Goal: Task Accomplishment & Management: Manage account settings

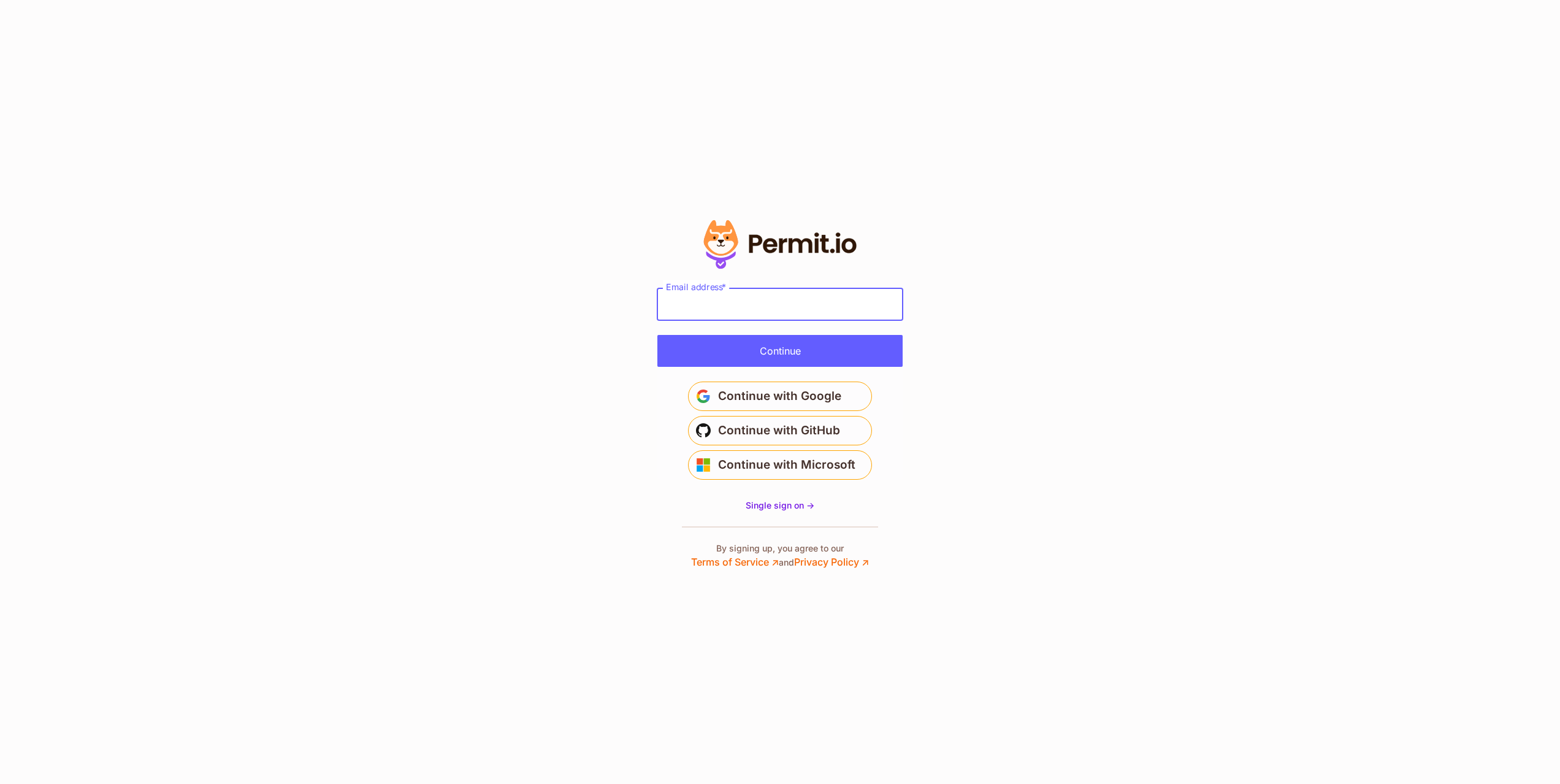
click at [737, 288] on input "Email address *" at bounding box center [780, 304] width 246 height 32
type input "**********"
click at [763, 348] on button "Continue" at bounding box center [780, 350] width 246 height 32
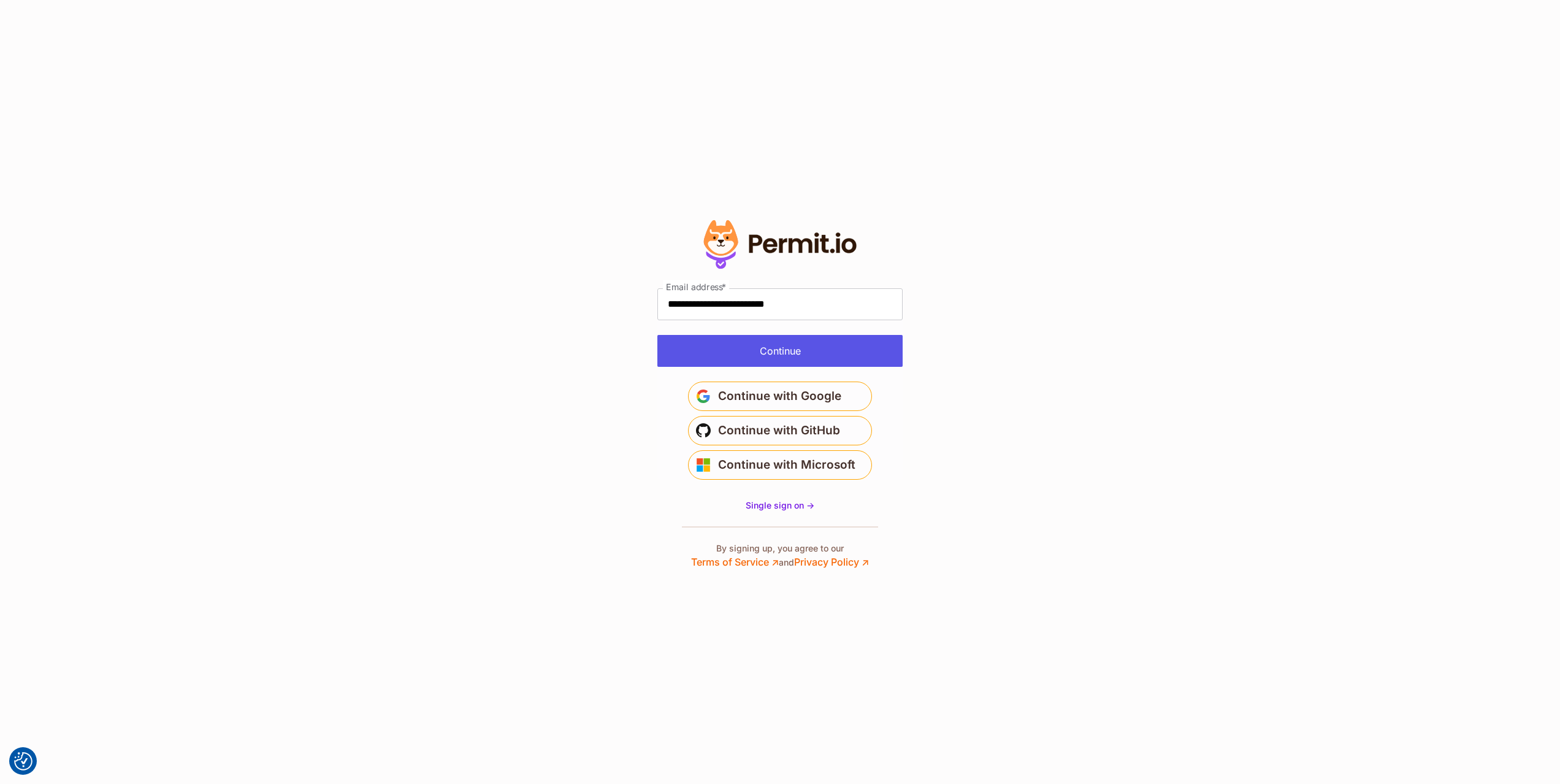
click at [763, 348] on div "Continue" at bounding box center [780, 350] width 246 height 32
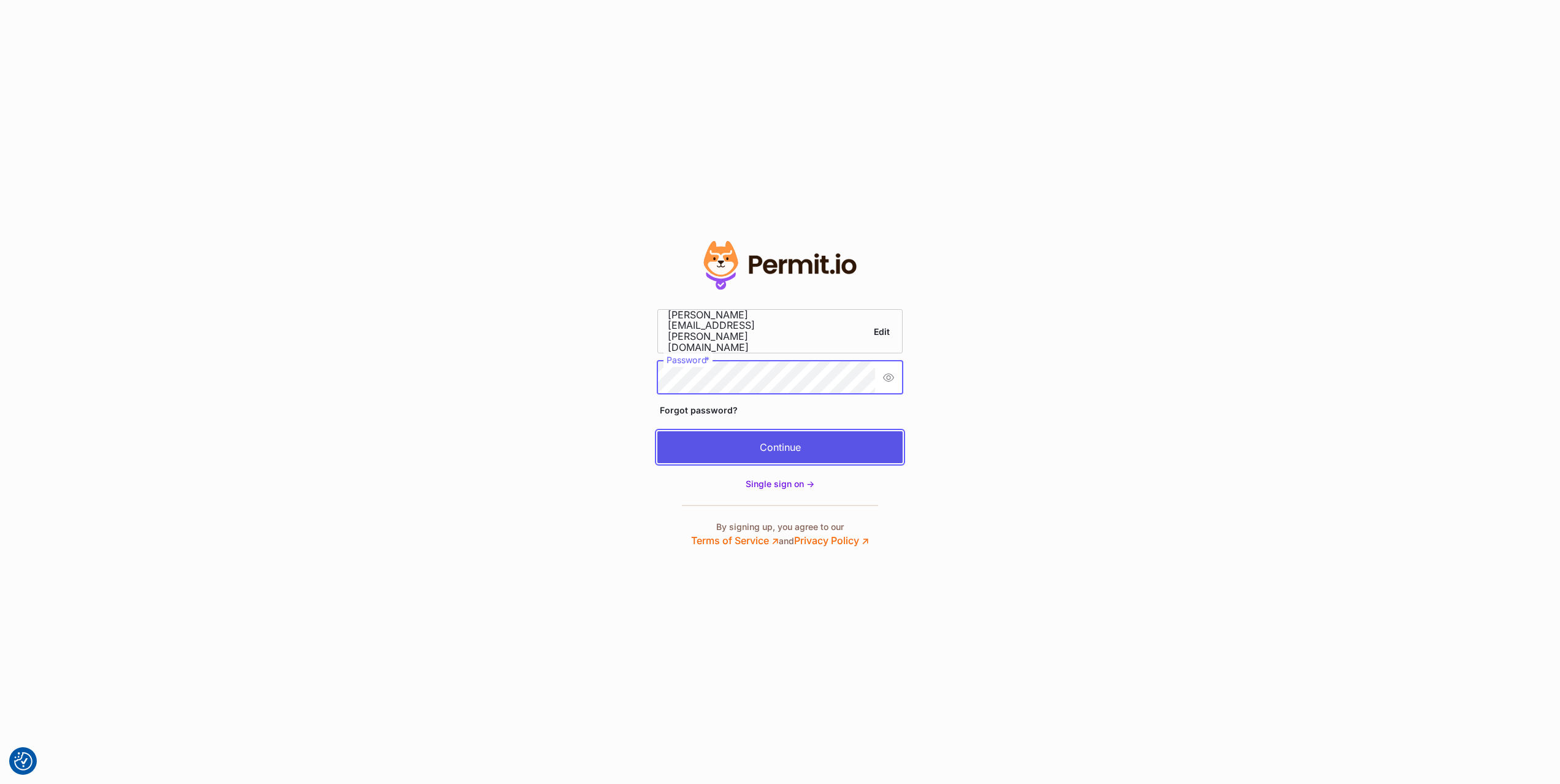
click at [775, 431] on button "Continue" at bounding box center [780, 447] width 246 height 32
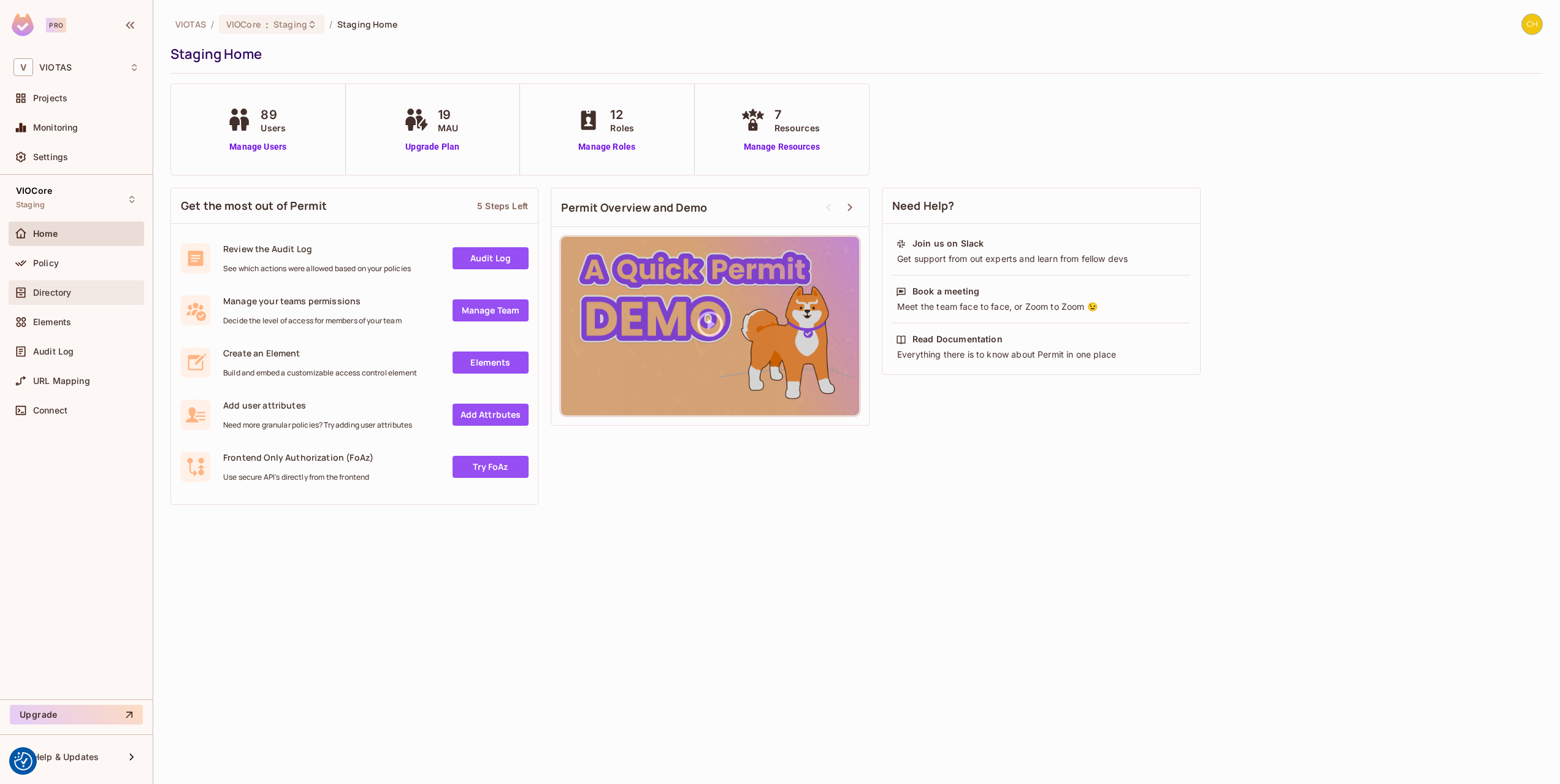
click at [99, 289] on div "Directory" at bounding box center [86, 292] width 106 height 10
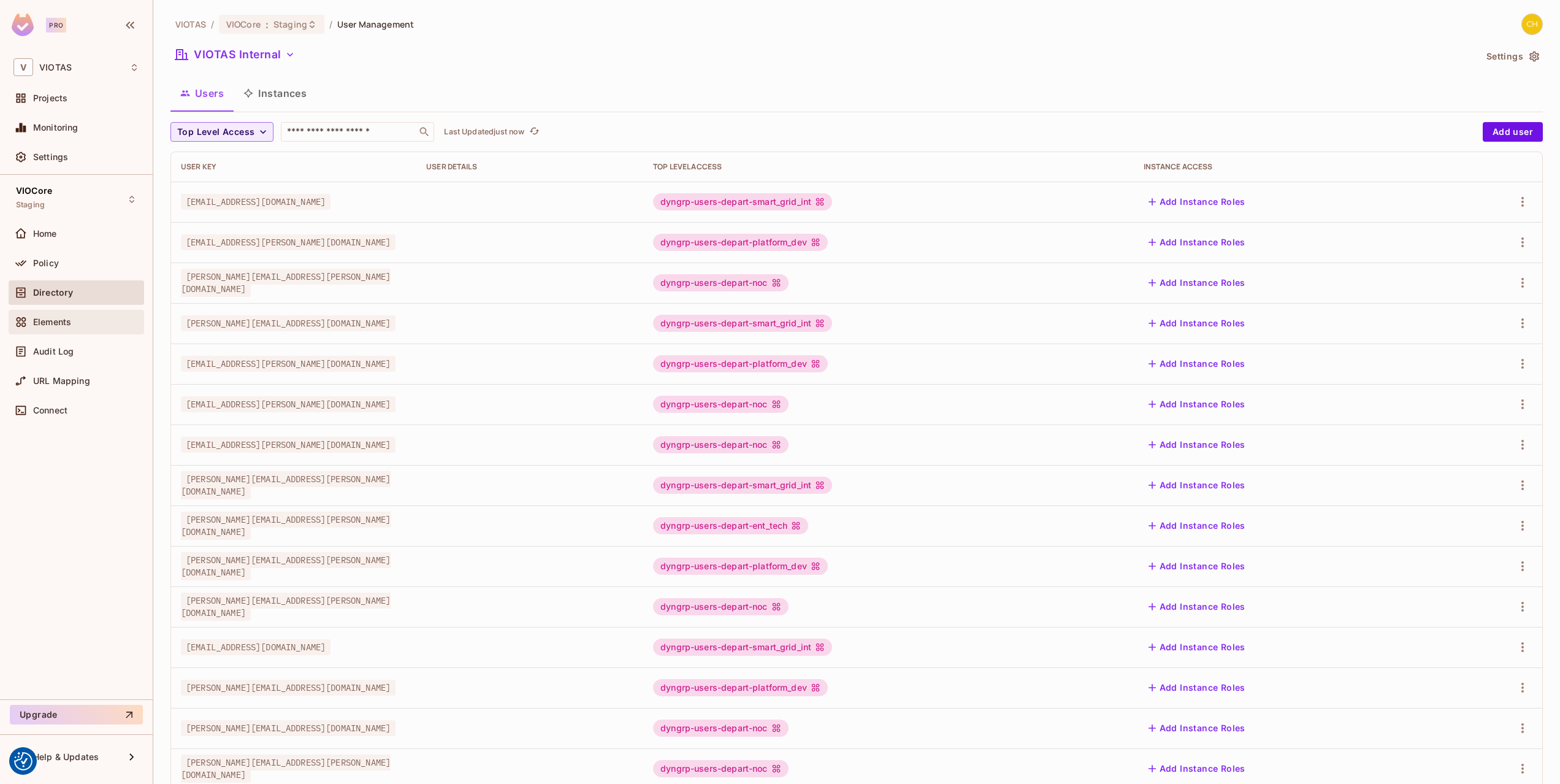
click at [76, 312] on div "Elements" at bounding box center [76, 322] width 136 height 24
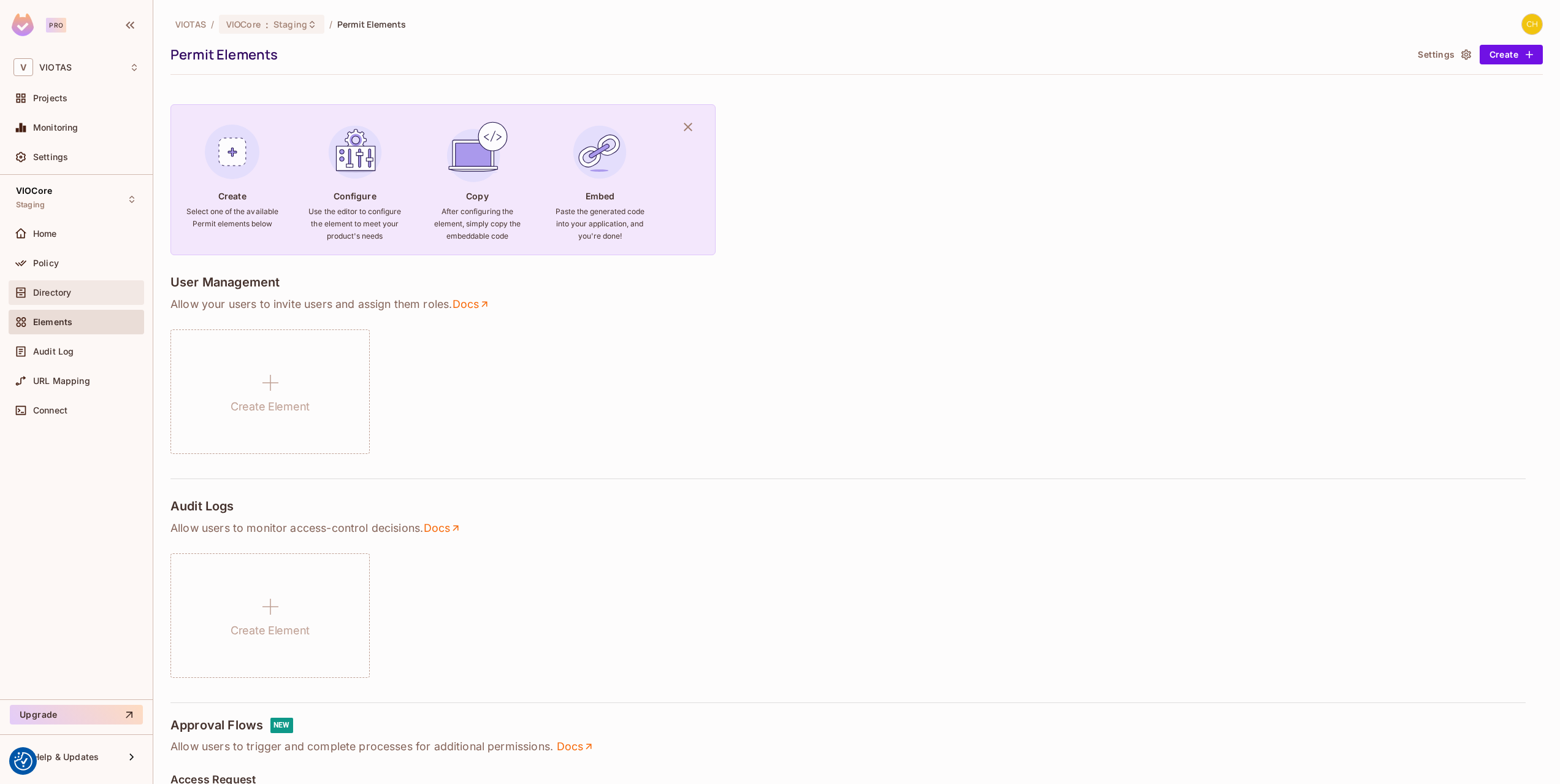
click at [80, 291] on div "Directory" at bounding box center [86, 292] width 106 height 10
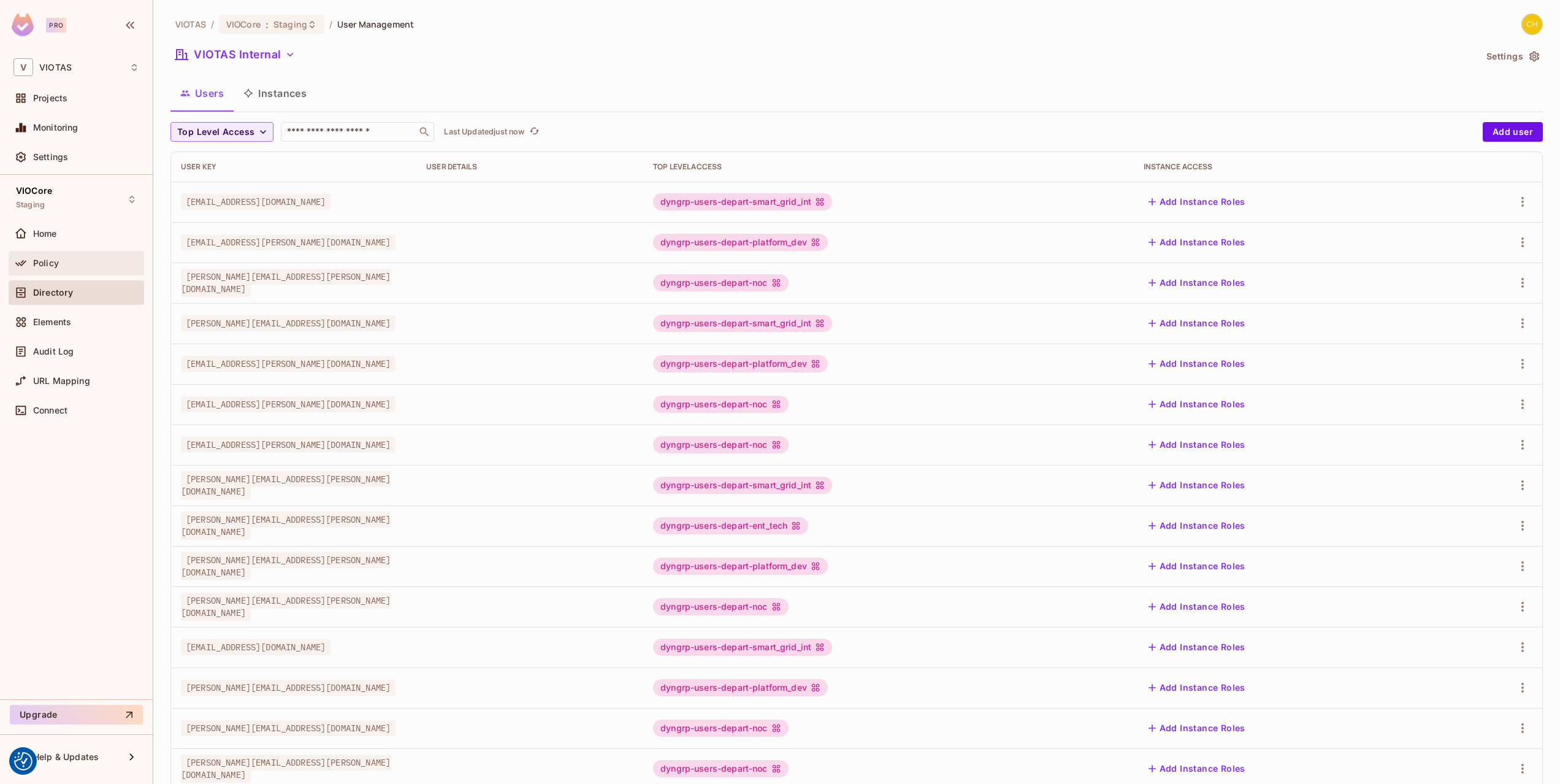
click at [80, 265] on div "Policy" at bounding box center [86, 263] width 106 height 10
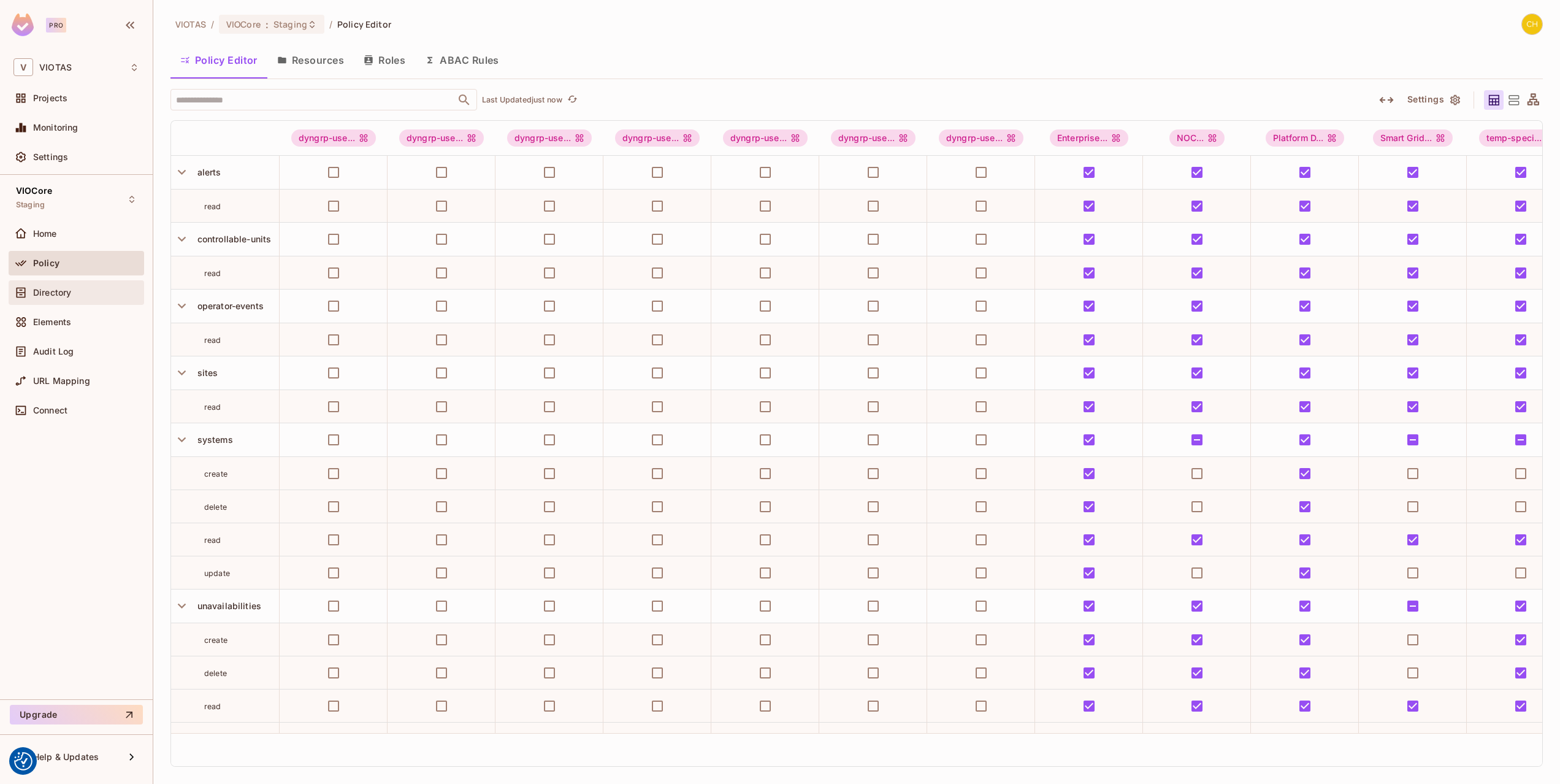
click at [76, 287] on div "Directory" at bounding box center [86, 292] width 106 height 10
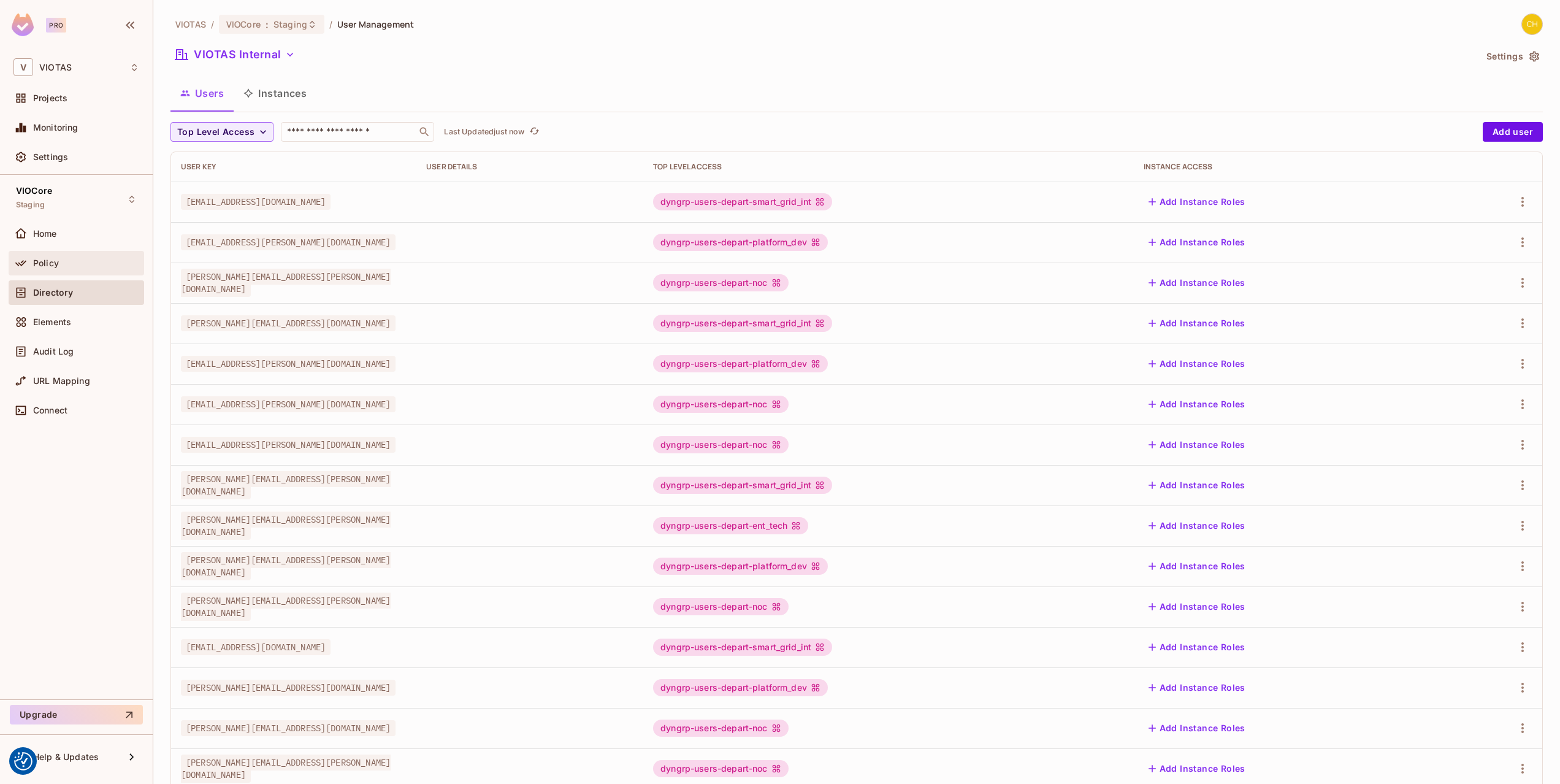
click at [77, 270] on div "Policy" at bounding box center [76, 263] width 126 height 15
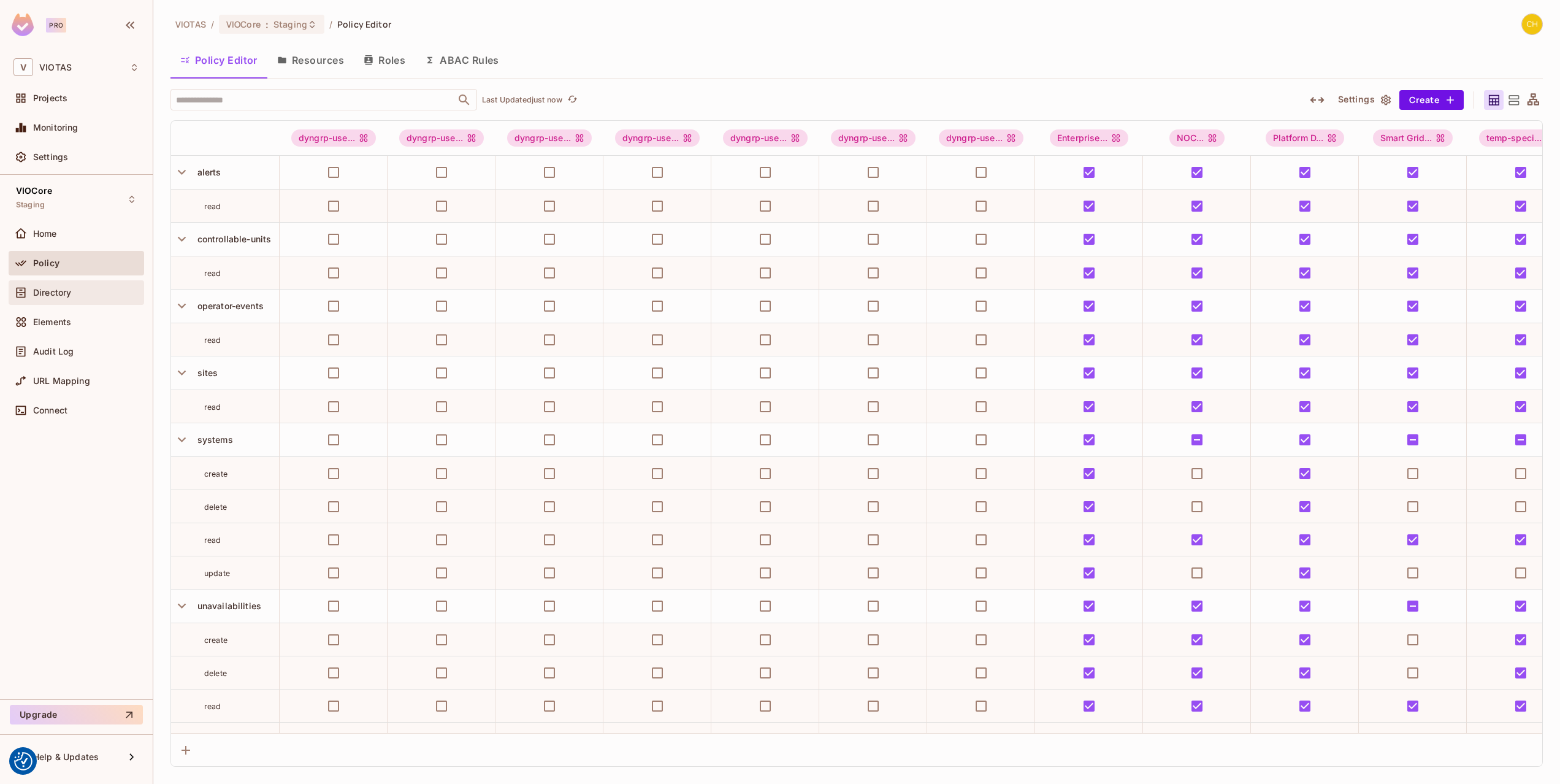
click at [75, 292] on div "Directory" at bounding box center [86, 292] width 106 height 10
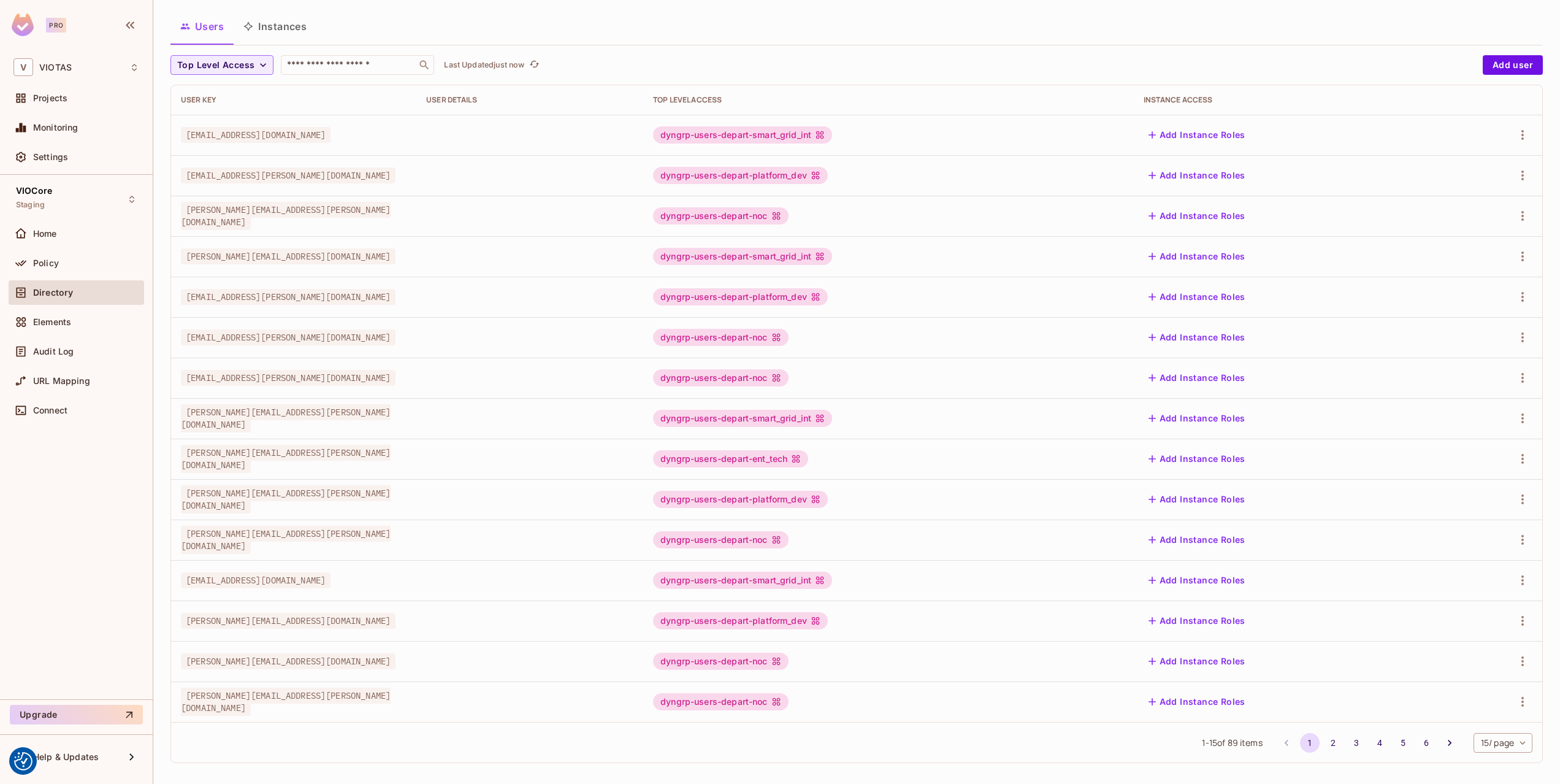
scroll to position [73, 0]
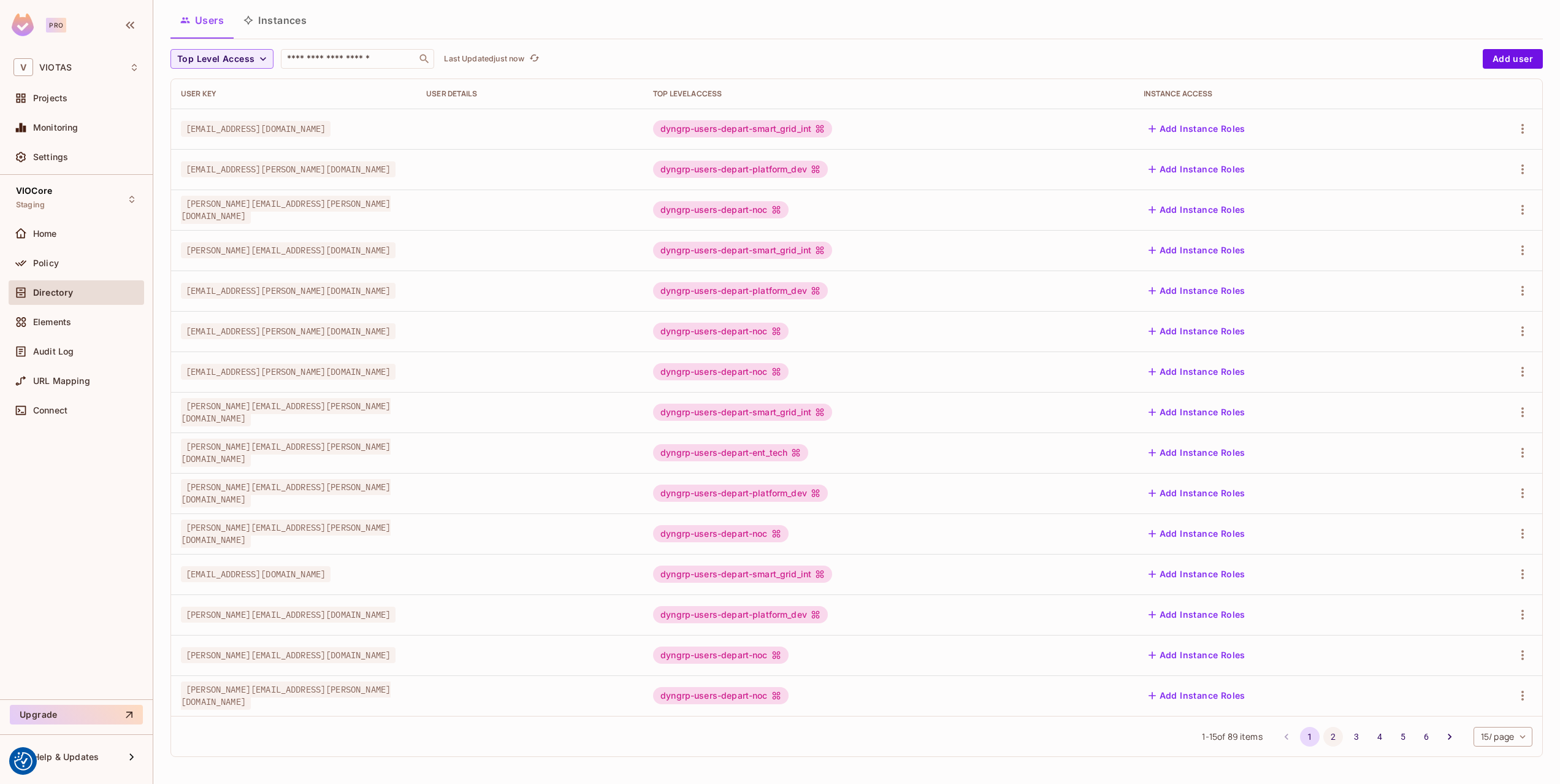
click at [1337, 736] on button "2" at bounding box center [1333, 737] width 20 height 20
click at [1337, 736] on div "VIOTAS / VIOCore : Staging / User Management VIOTAS Internal Settings Users Ins…" at bounding box center [857, 392] width 1407 height 784
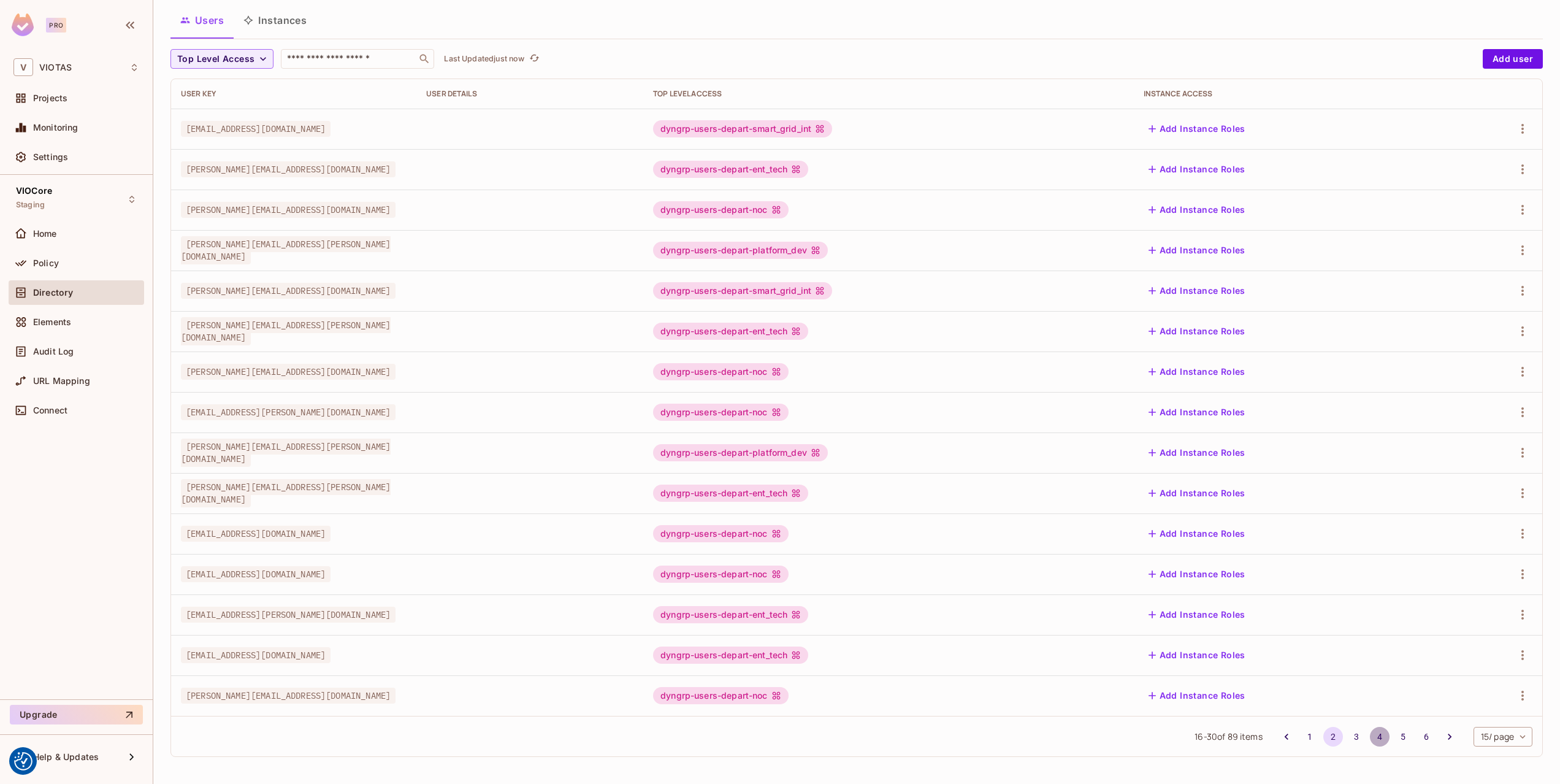
click at [1378, 738] on button "4" at bounding box center [1380, 737] width 20 height 20
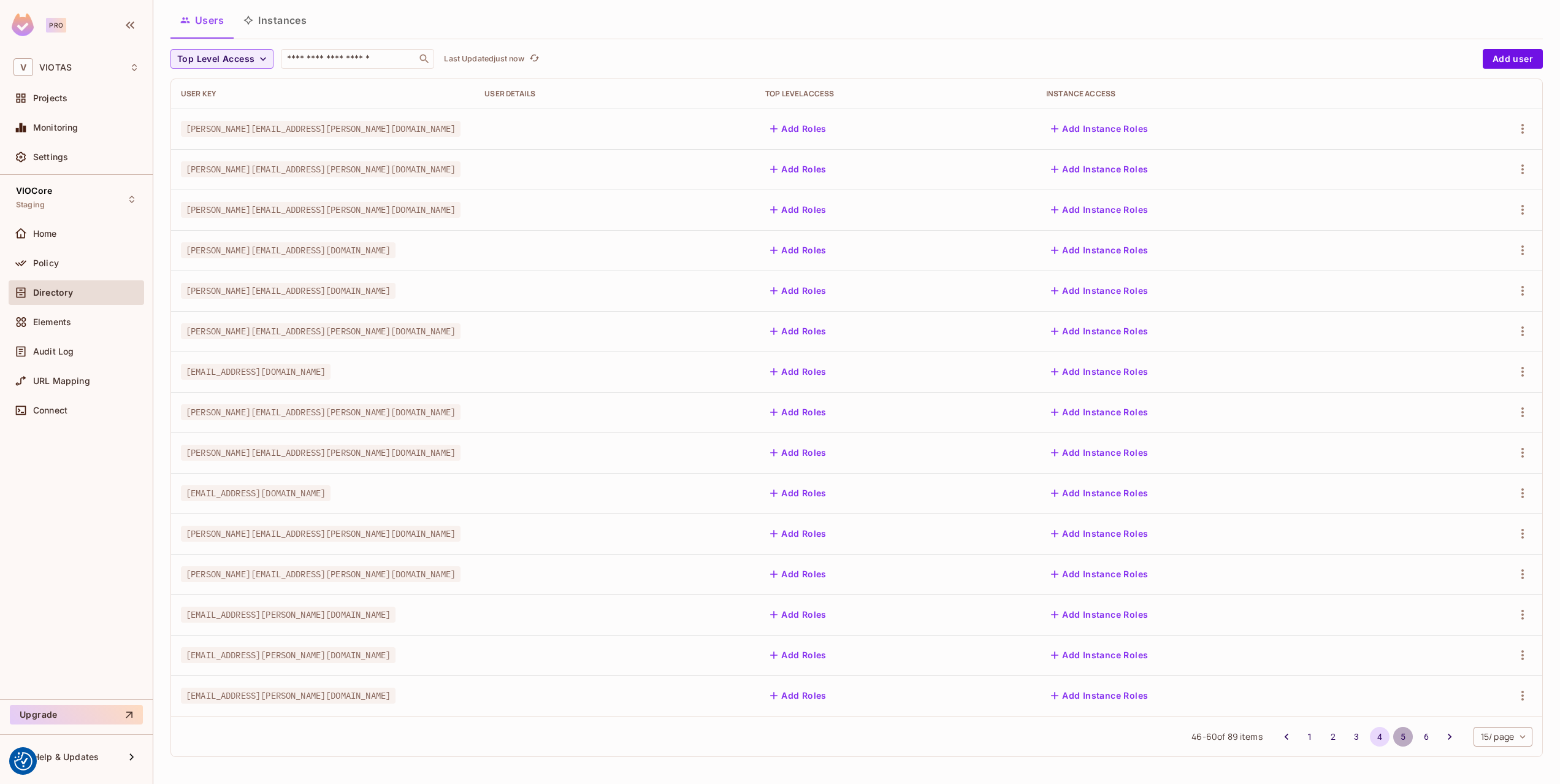
click at [1400, 736] on button "5" at bounding box center [1403, 737] width 20 height 20
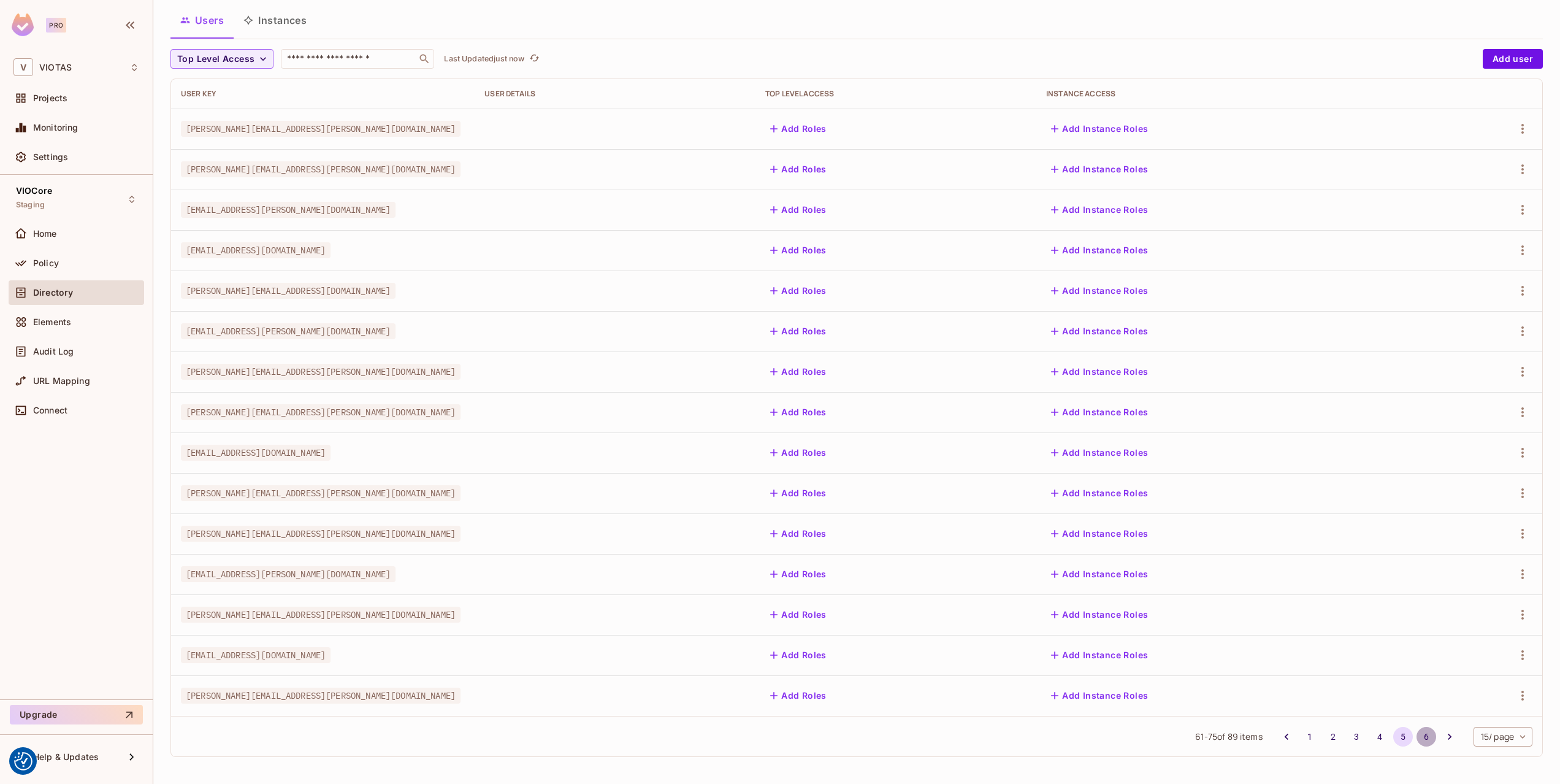
click at [1420, 740] on button "6" at bounding box center [1427, 737] width 20 height 20
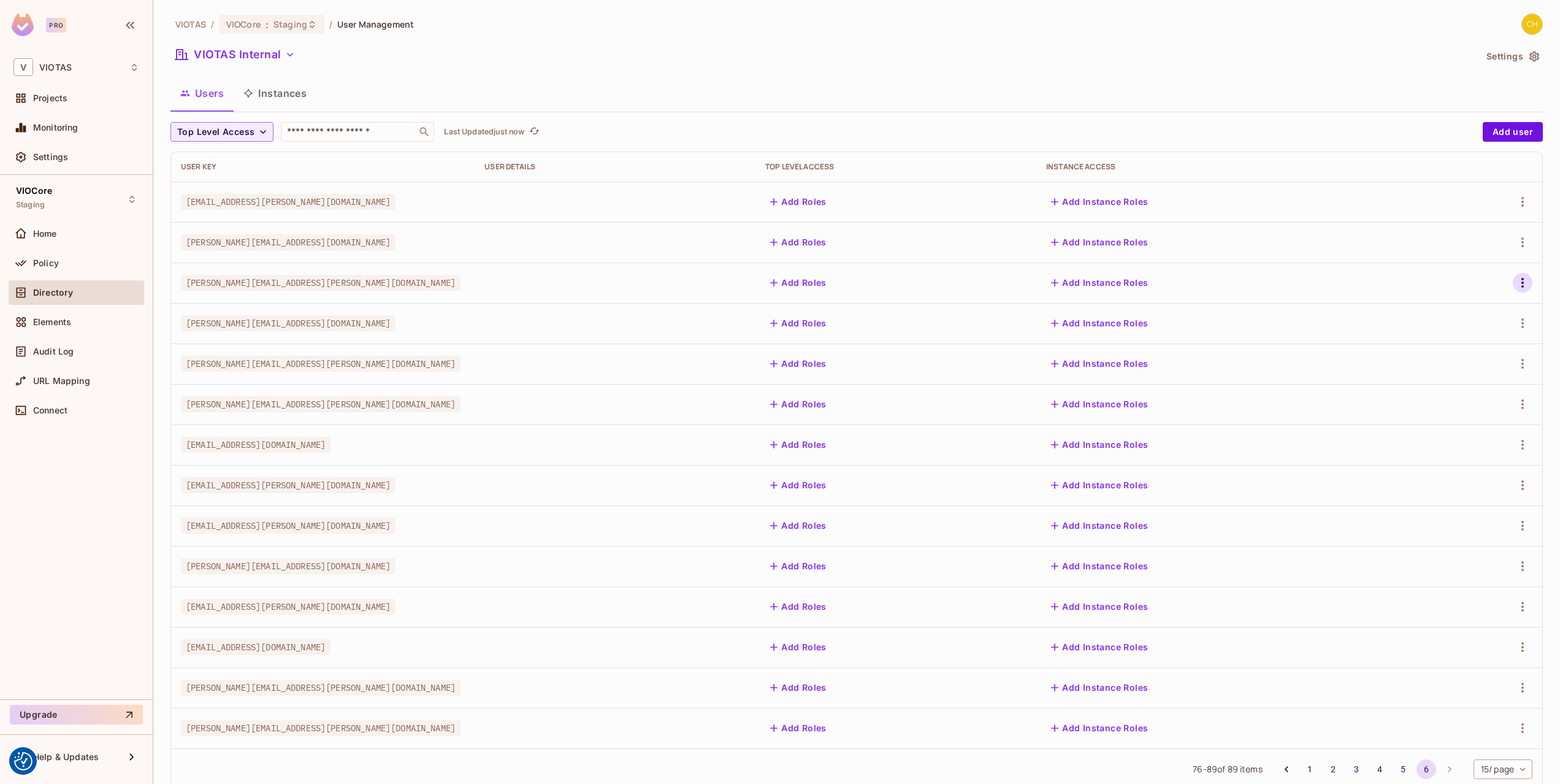
click at [1523, 282] on icon "button" at bounding box center [1522, 282] width 3 height 10
click at [1523, 282] on icon "button" at bounding box center [1523, 283] width 15 height 15
click at [1521, 289] on icon "button" at bounding box center [1523, 283] width 15 height 15
click at [1479, 329] on span "Edit Attributes" at bounding box center [1479, 338] width 68 height 20
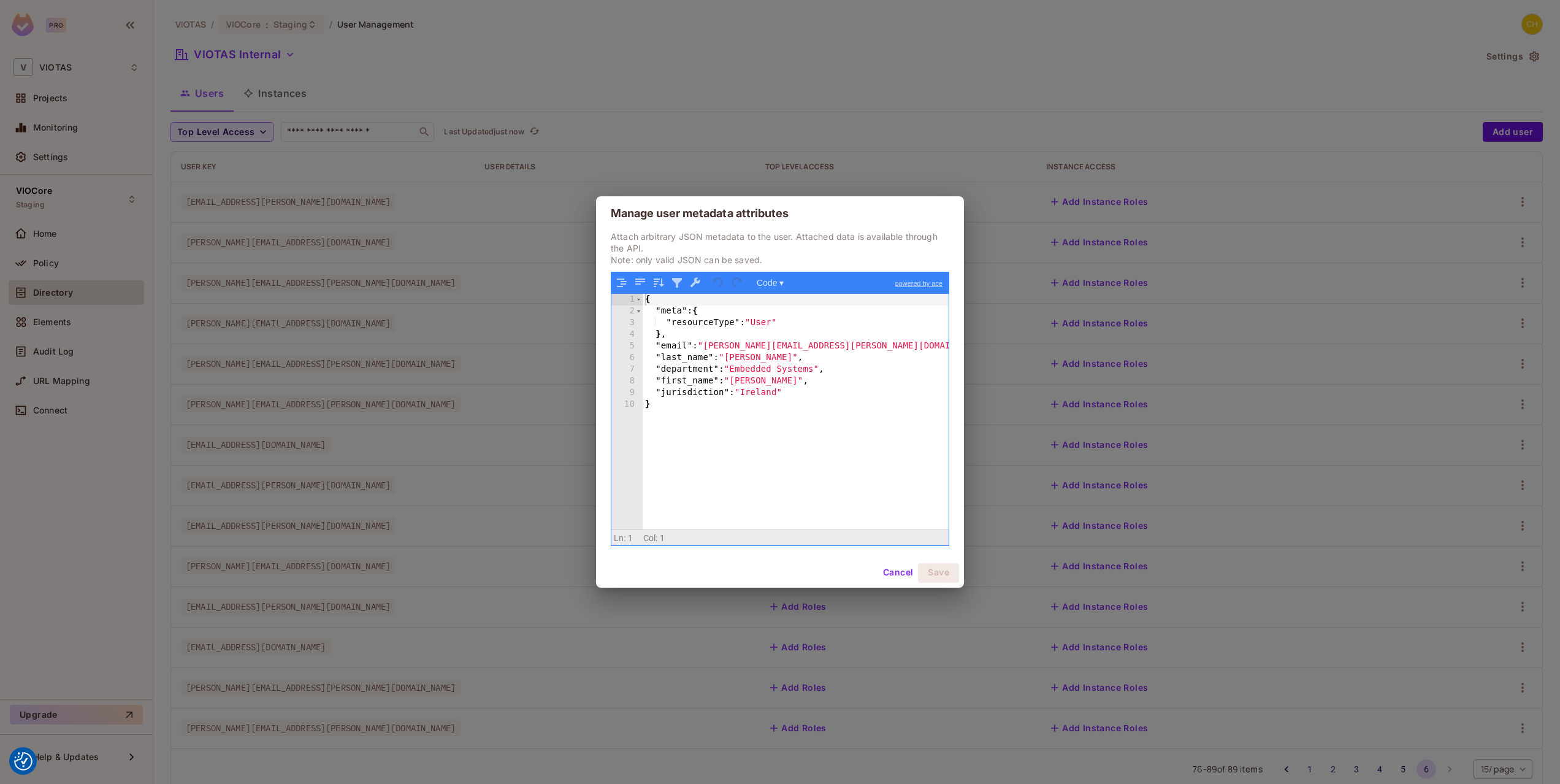
click at [621, 100] on div "Manage user metadata attributes Attach arbitrary JSON metadata to the user. Att…" at bounding box center [780, 392] width 1560 height 784
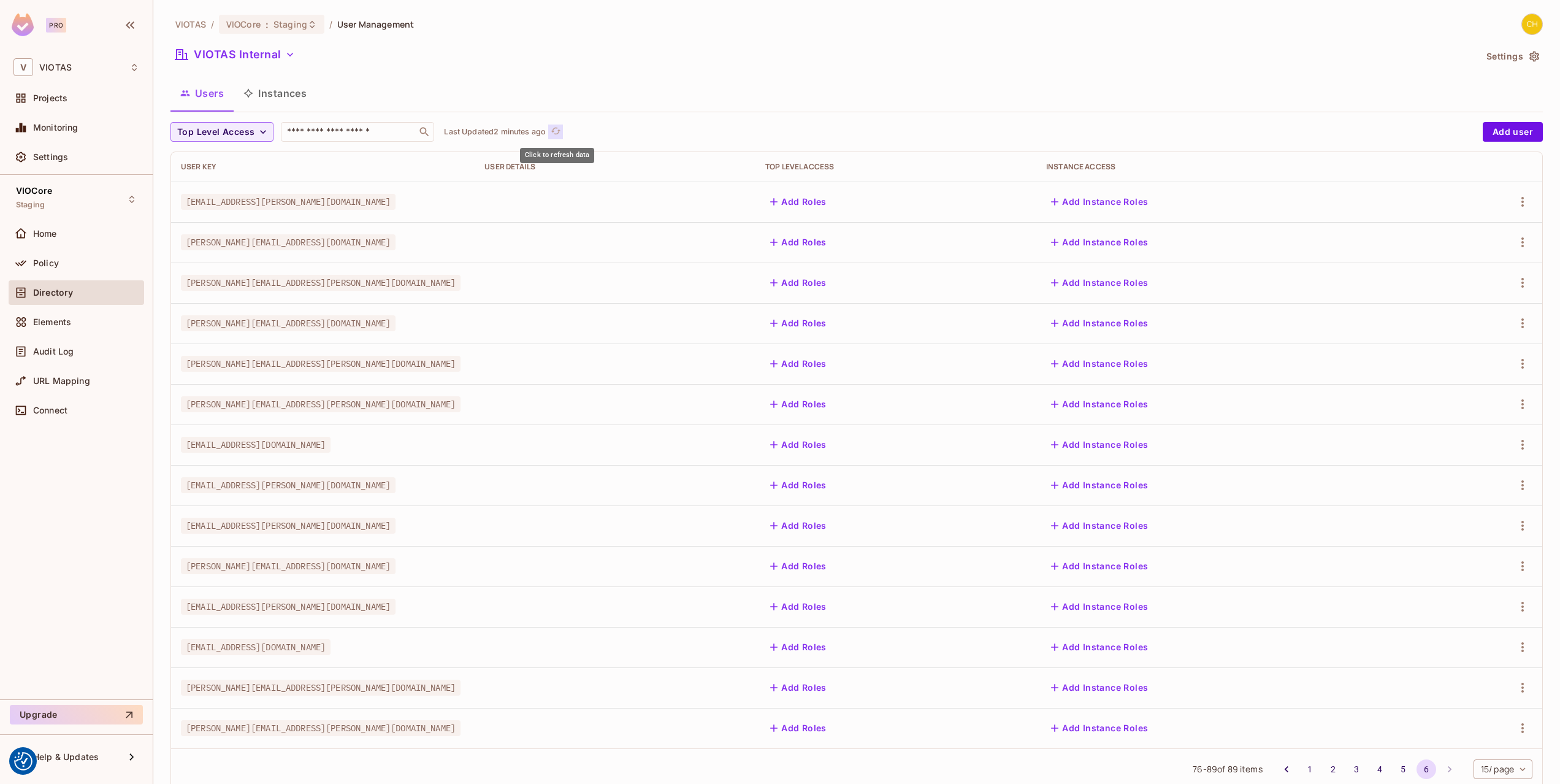
click at [560, 131] on icon "refresh" at bounding box center [556, 131] width 11 height 11
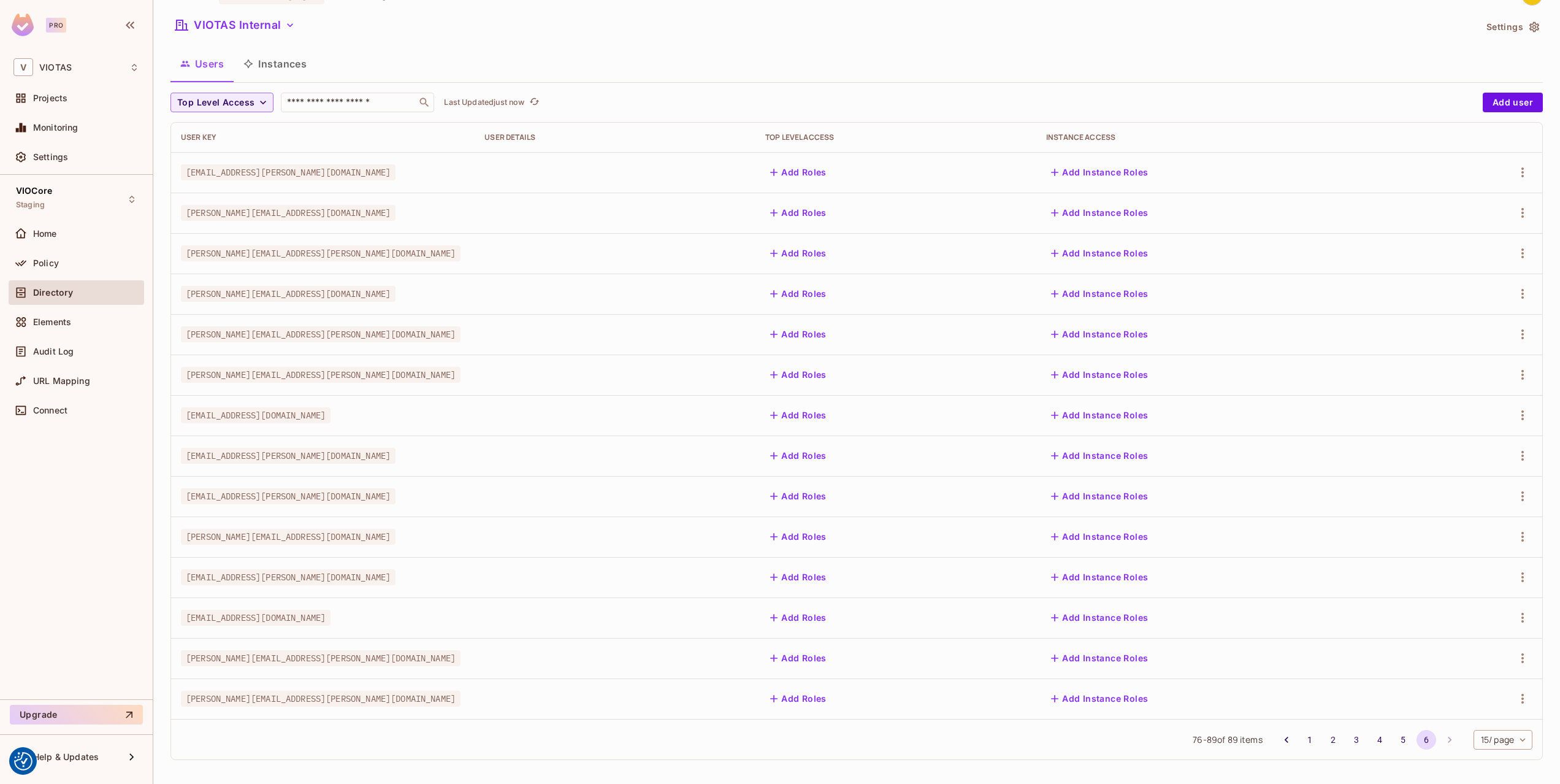
scroll to position [33, 0]
click at [1306, 740] on button "1" at bounding box center [1310, 737] width 20 height 20
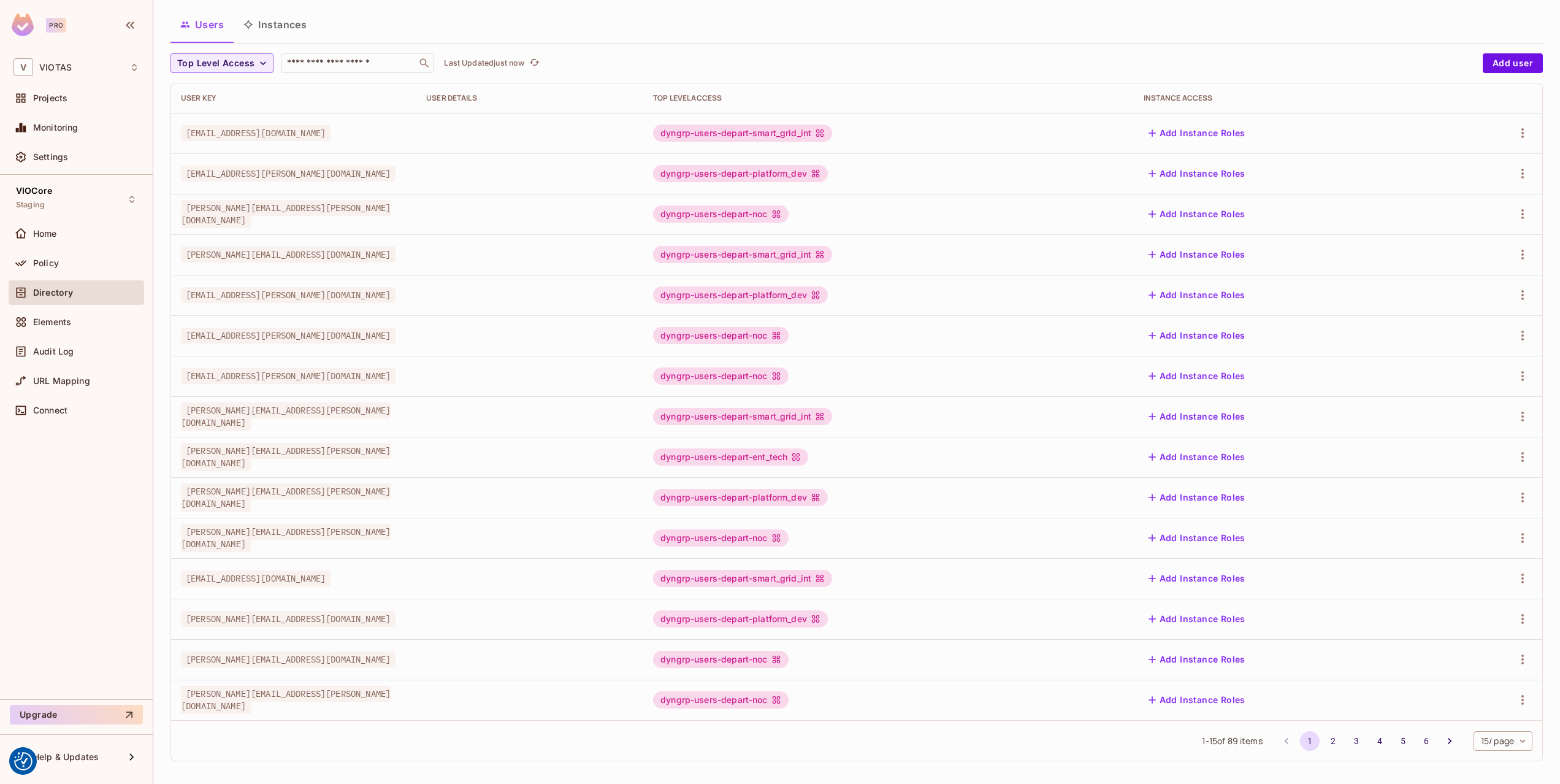
scroll to position [73, 0]
